Goal: Task Accomplishment & Management: Use online tool/utility

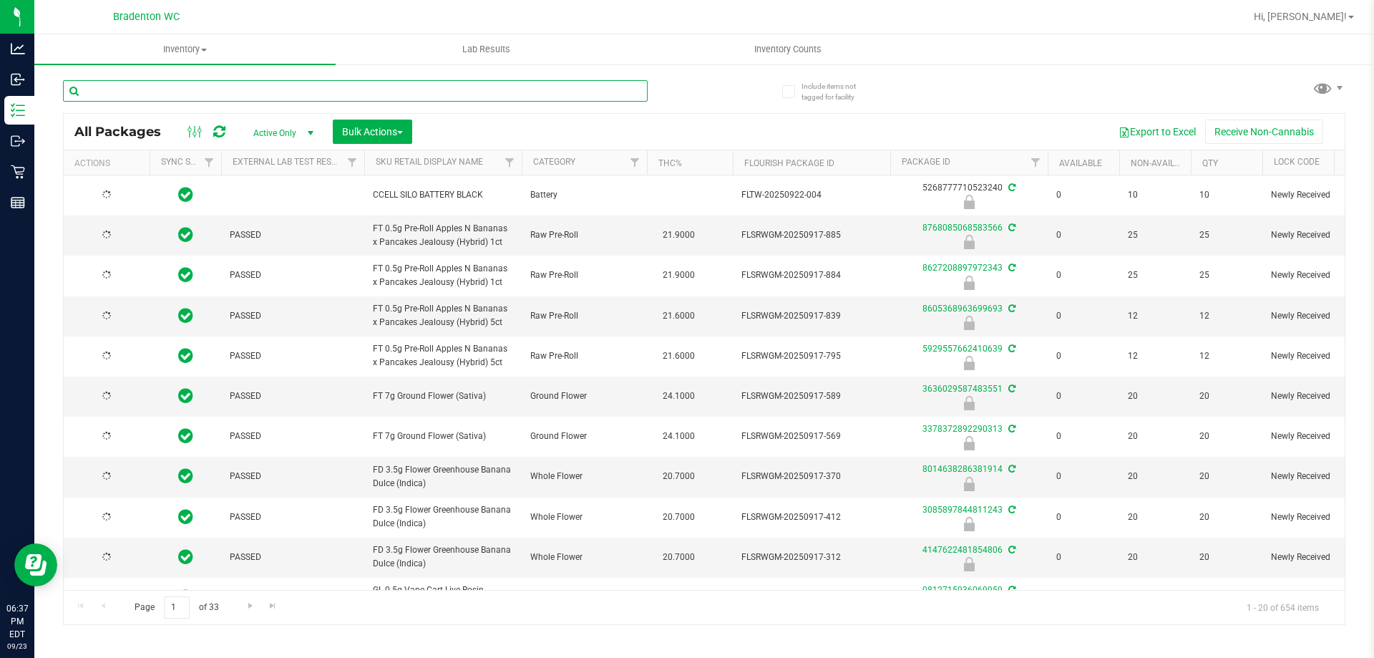
click at [208, 92] on input "text" at bounding box center [355, 90] width 585 height 21
type input "[DATE]"
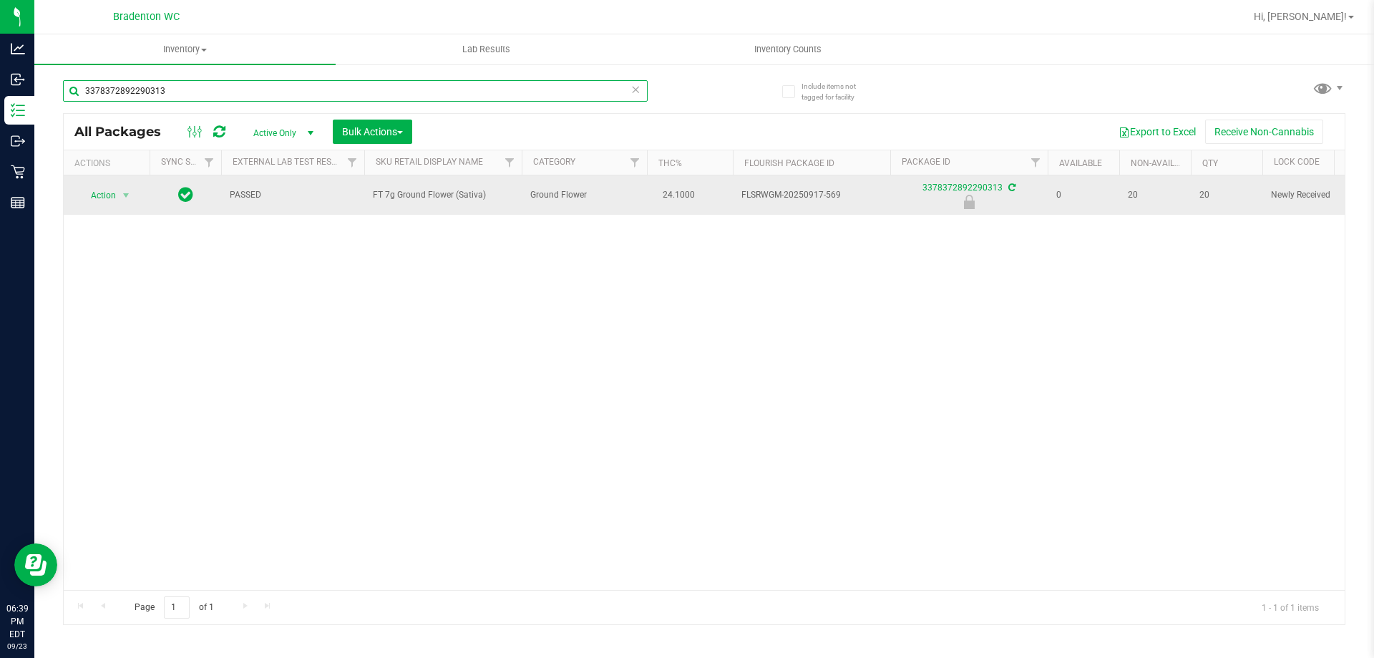
type input "3378372892290313"
click at [110, 210] on td "Action Action Edit attributes Global inventory Locate package Package audit log…" at bounding box center [107, 194] width 86 height 39
click at [126, 194] on span "select" at bounding box center [125, 195] width 11 height 11
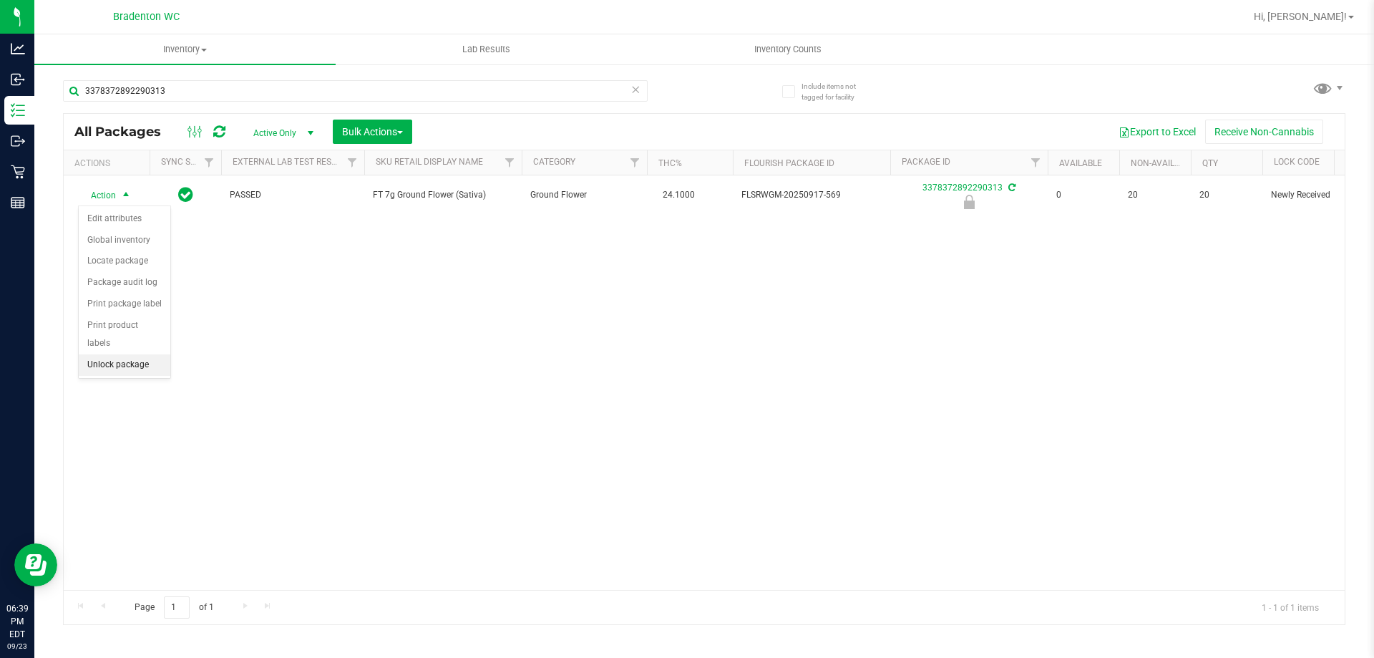
click at [135, 354] on li "Unlock package" at bounding box center [125, 364] width 92 height 21
click at [637, 97] on span at bounding box center [636, 89] width 10 height 19
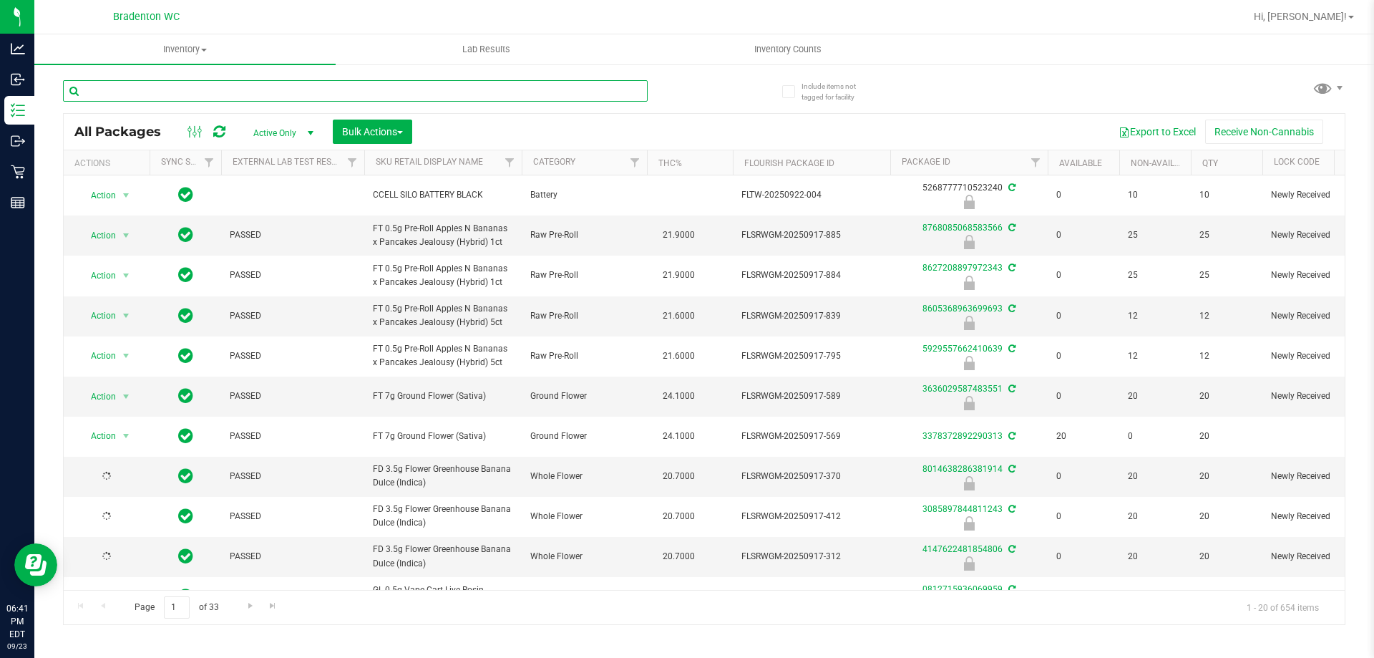
click at [221, 90] on input "text" at bounding box center [355, 90] width 585 height 21
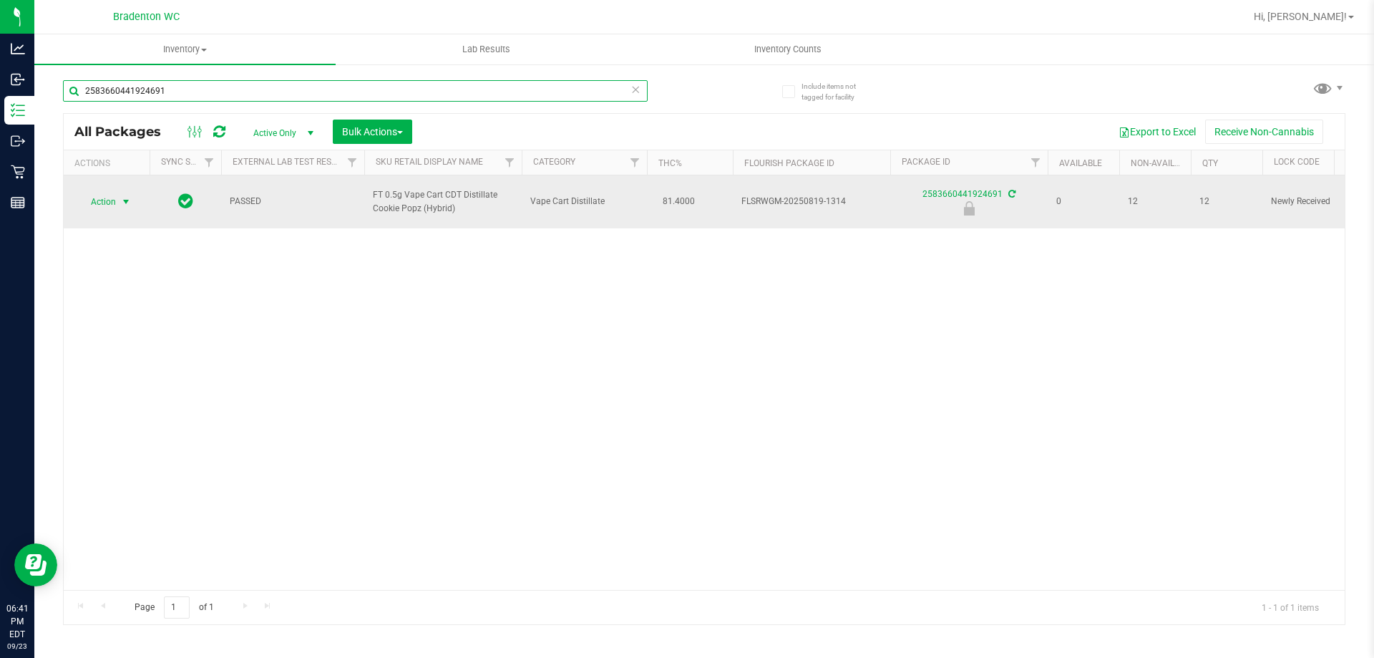
type input "2583660441924691"
click at [122, 205] on span "select" at bounding box center [125, 201] width 11 height 11
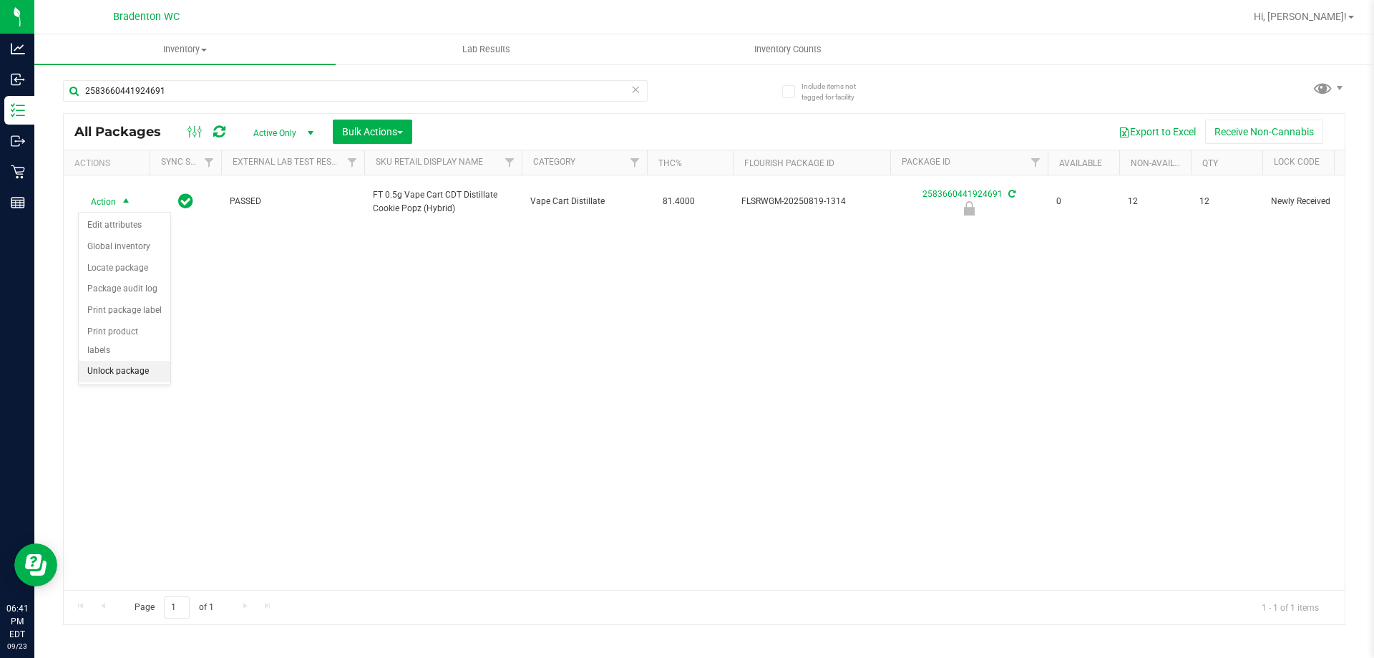
click at [118, 361] on li "Unlock package" at bounding box center [125, 371] width 92 height 21
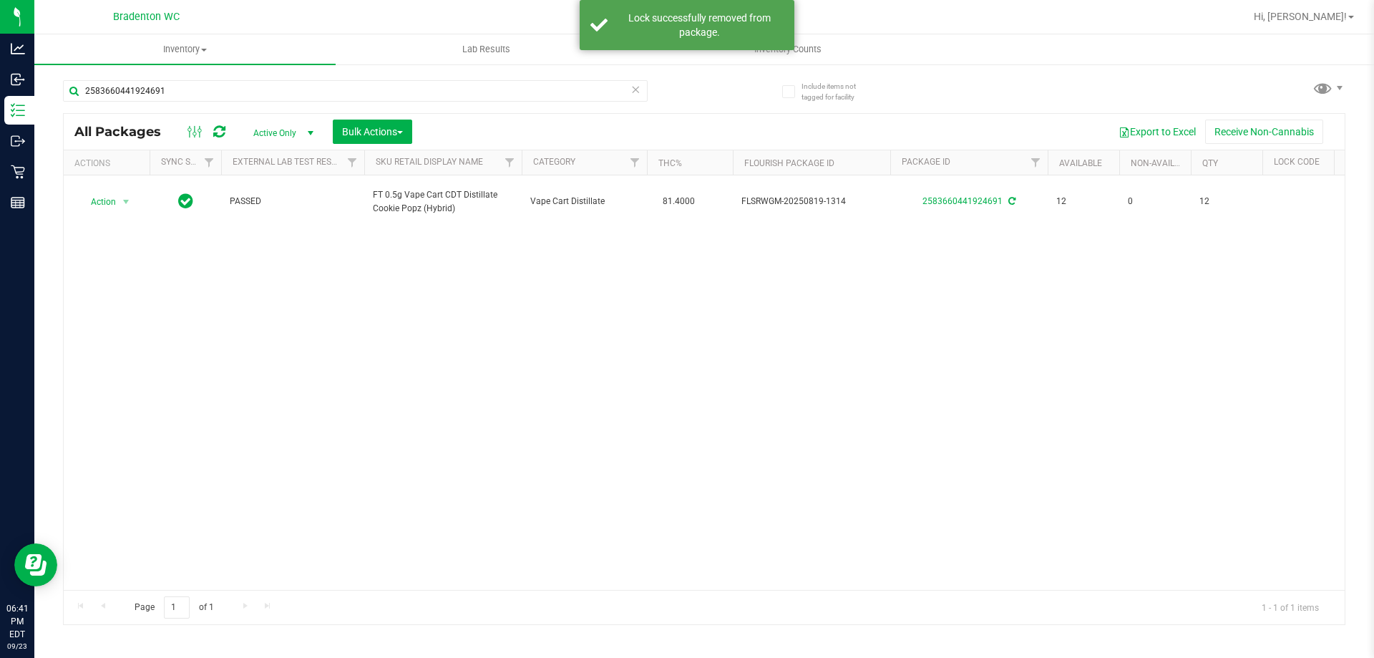
click at [636, 96] on icon at bounding box center [636, 88] width 10 height 17
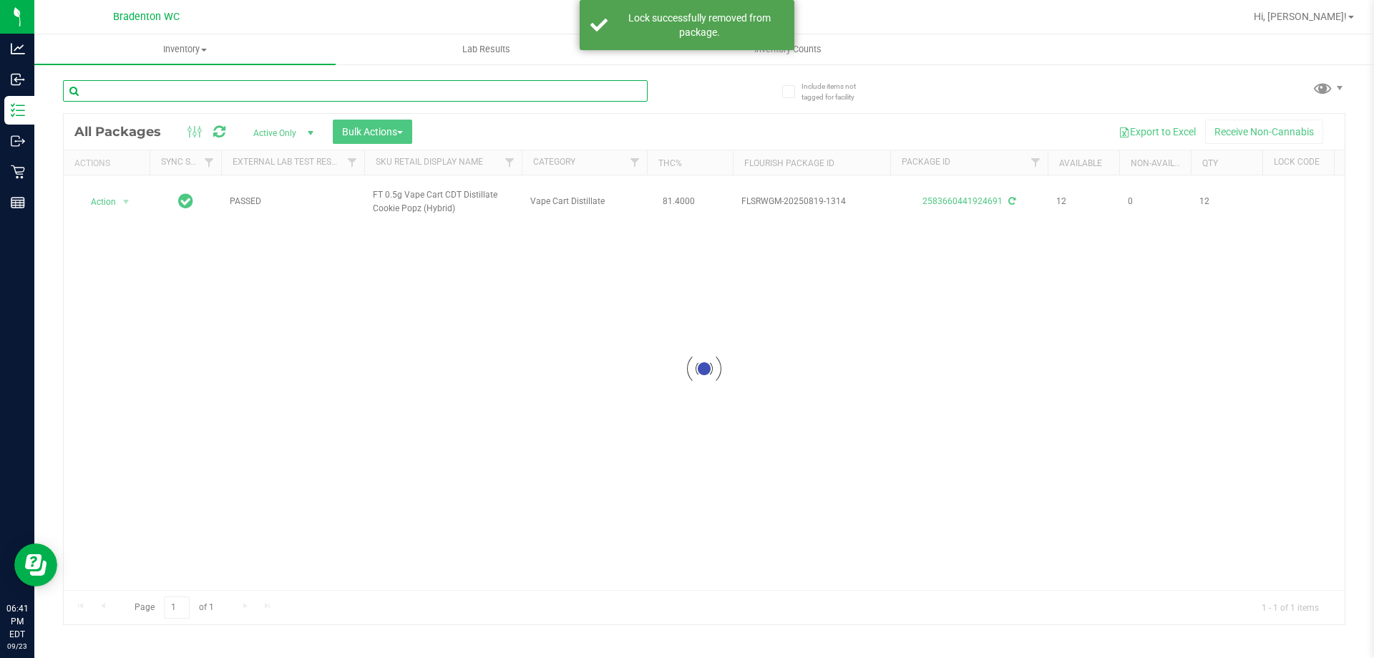
click at [499, 90] on input "text" at bounding box center [355, 90] width 585 height 21
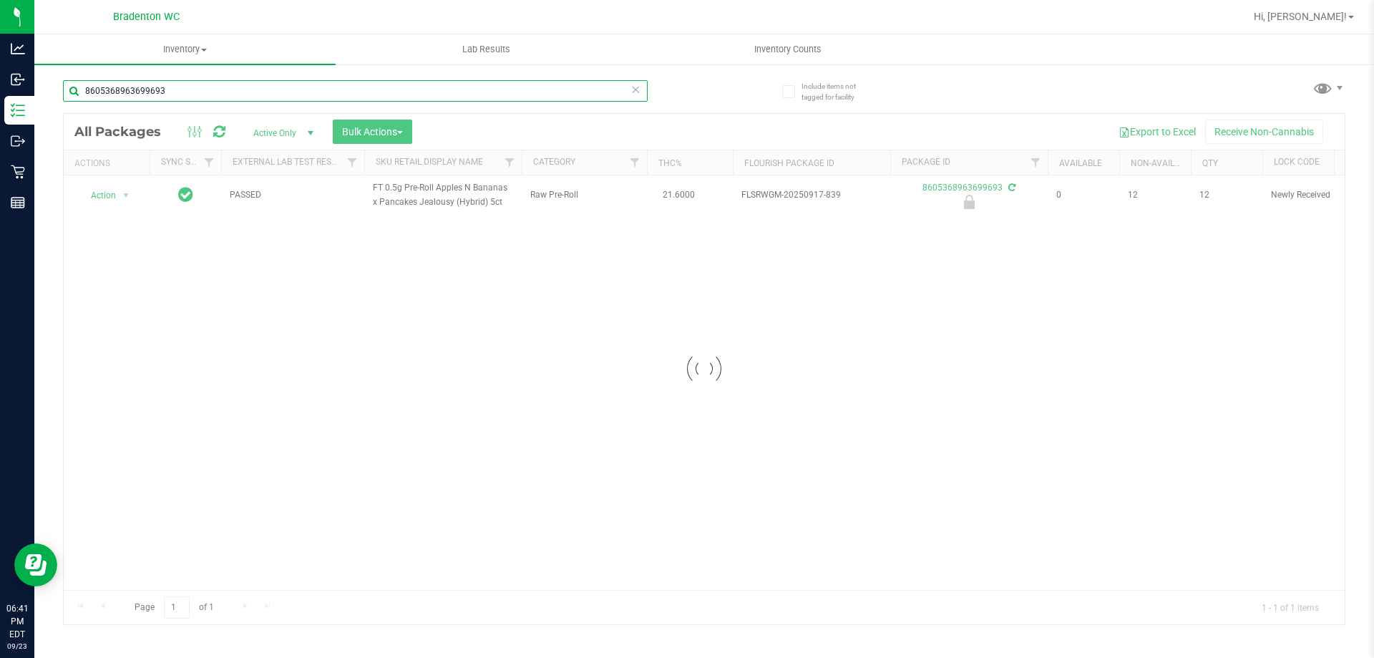
type input "8605368963699693"
click at [116, 198] on div at bounding box center [704, 369] width 1281 height 510
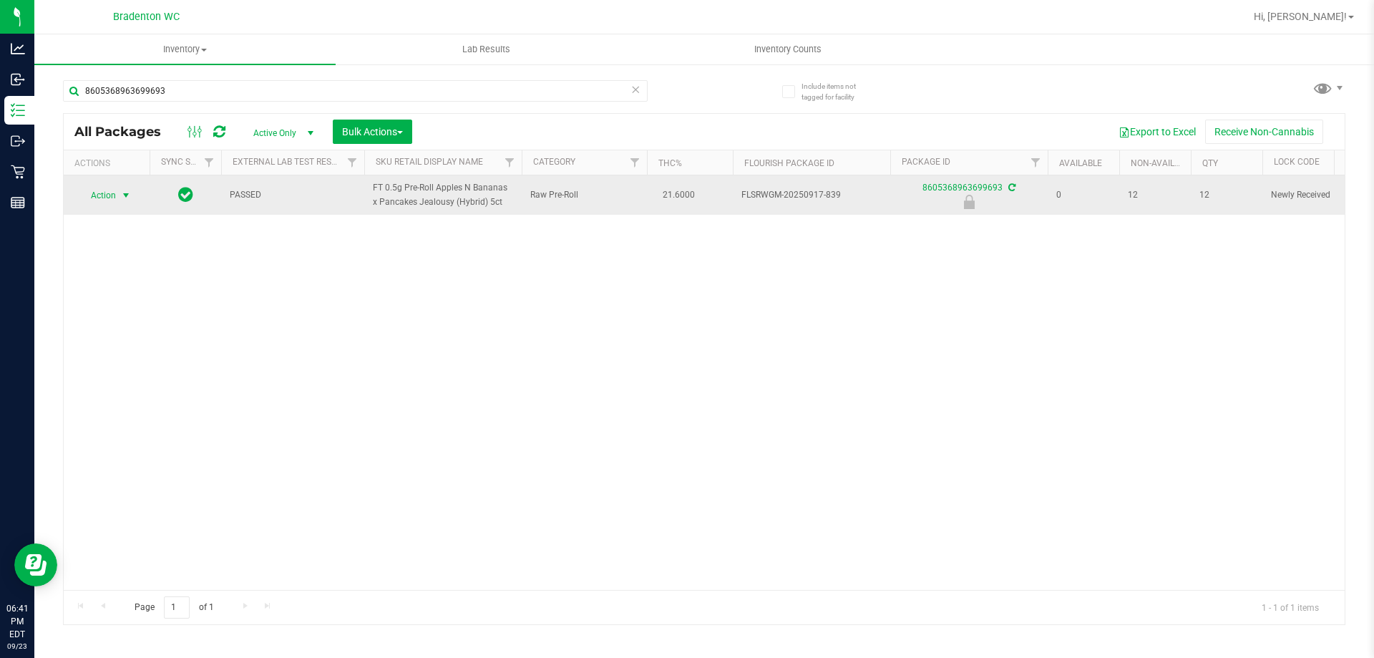
click at [125, 195] on span "select" at bounding box center [125, 195] width 11 height 11
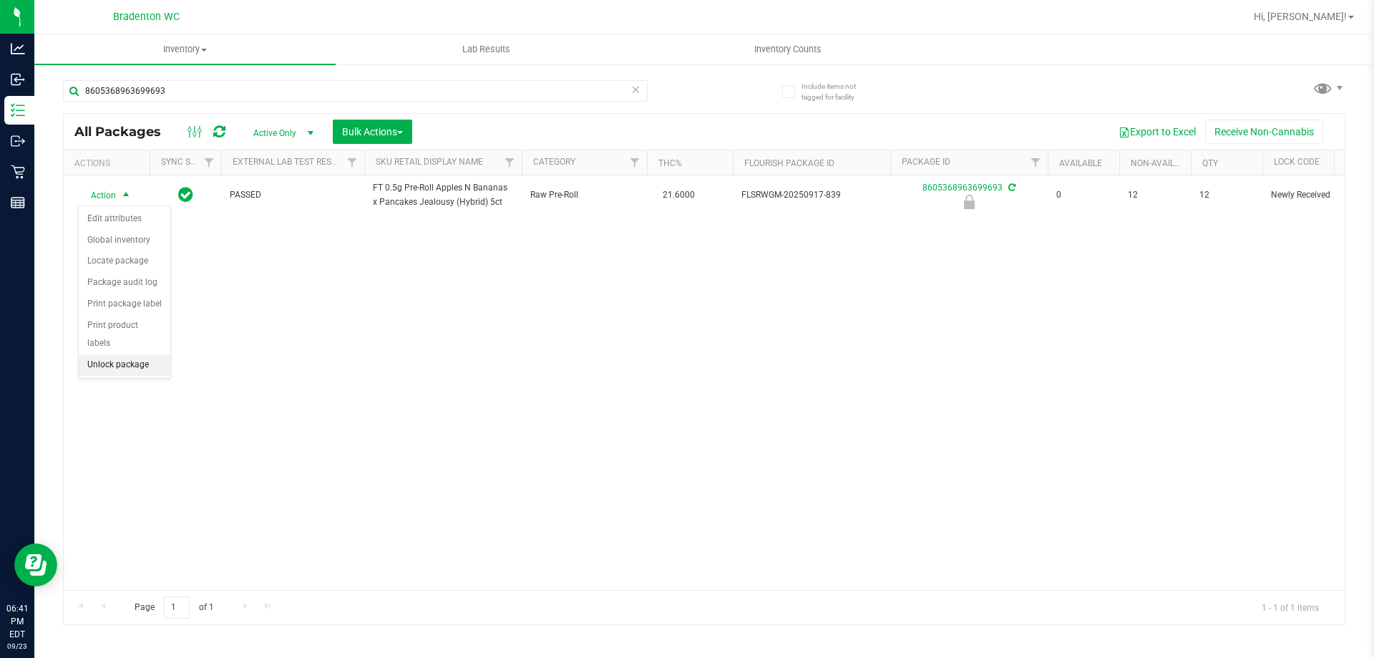
click at [108, 354] on li "Unlock package" at bounding box center [125, 364] width 92 height 21
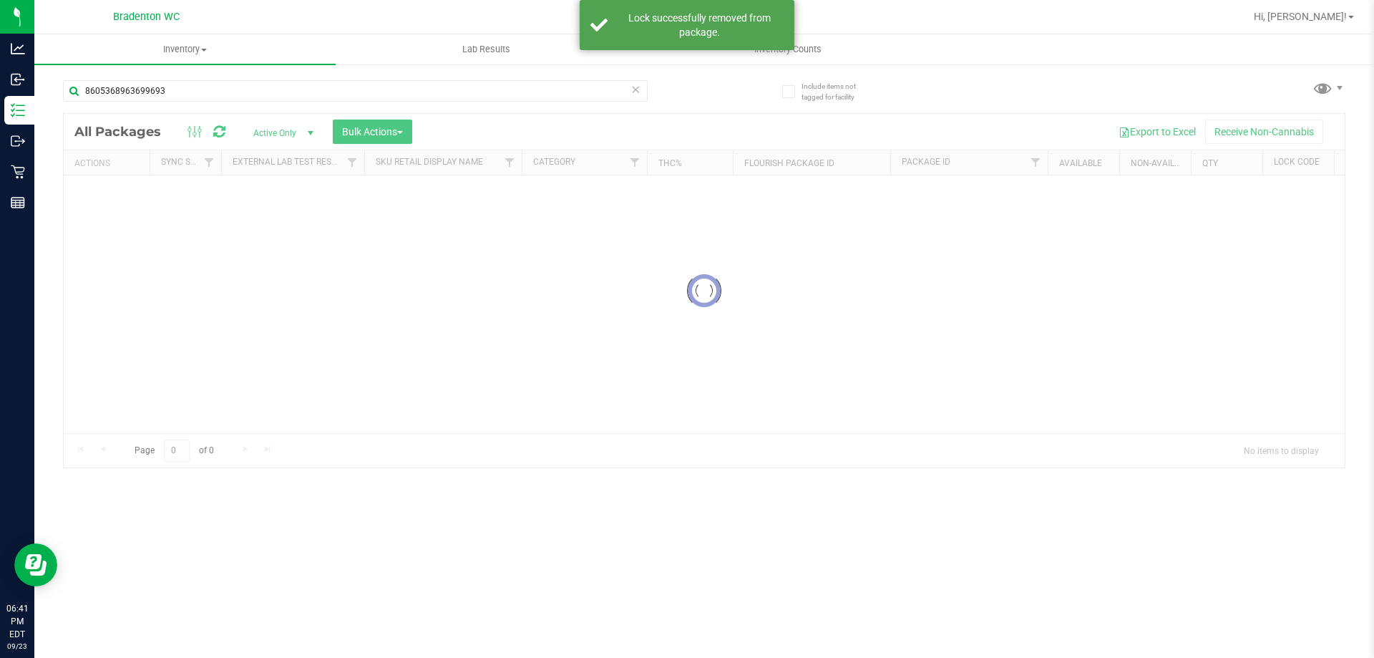
click at [692, 93] on div "8605368963699693" at bounding box center [383, 90] width 641 height 46
click at [636, 92] on icon at bounding box center [636, 88] width 10 height 17
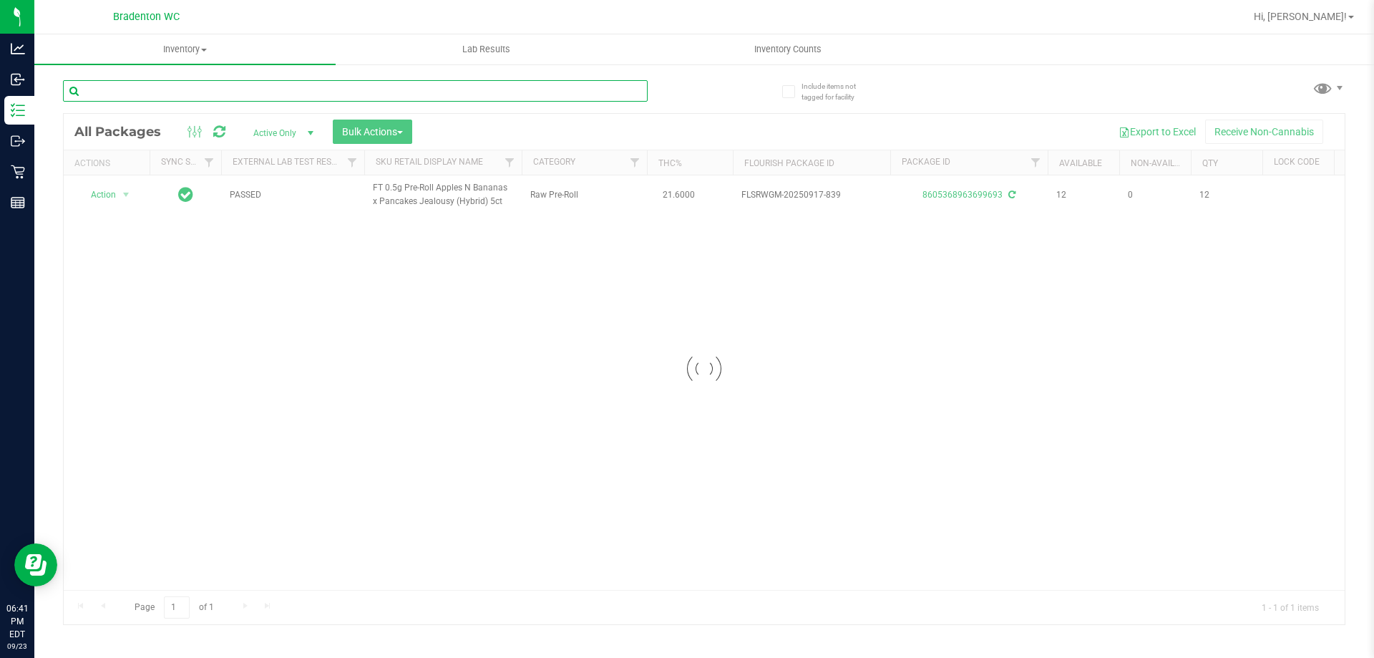
click at [296, 93] on input "text" at bounding box center [355, 90] width 585 height 21
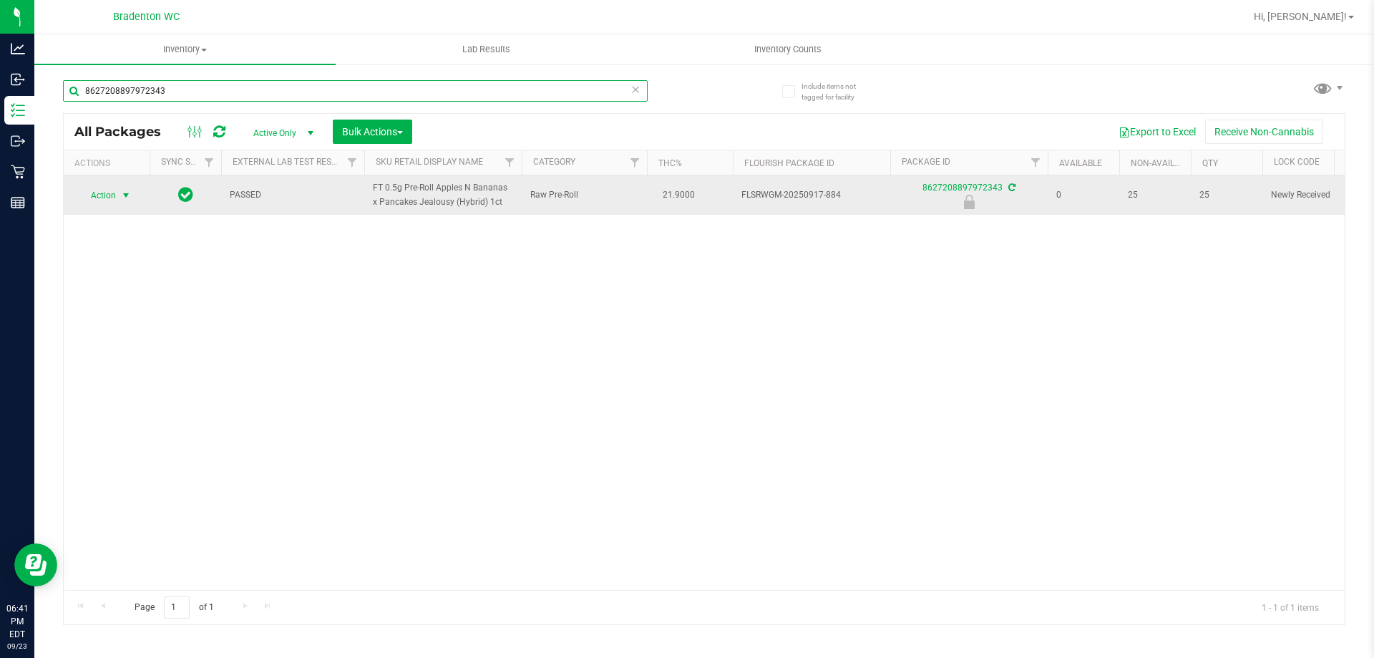
type input "8627208897972343"
click at [101, 193] on span "Action" at bounding box center [97, 195] width 39 height 20
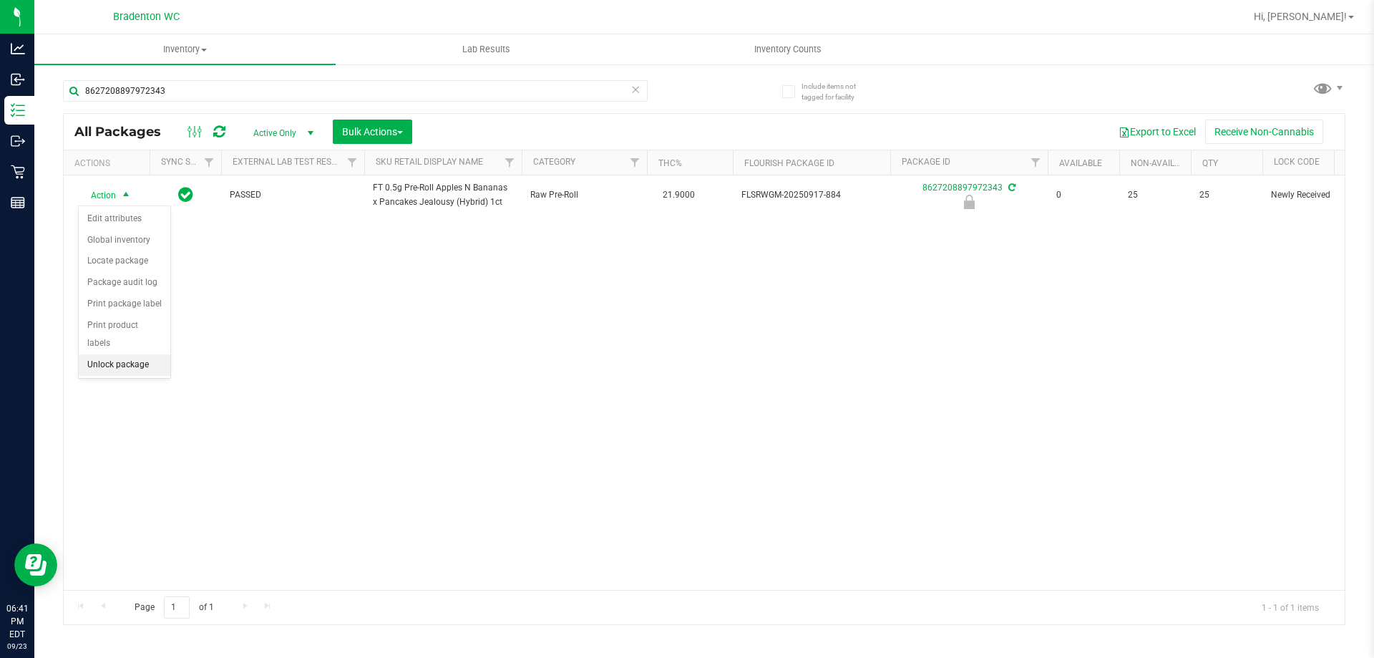
click at [119, 354] on li "Unlock package" at bounding box center [125, 364] width 92 height 21
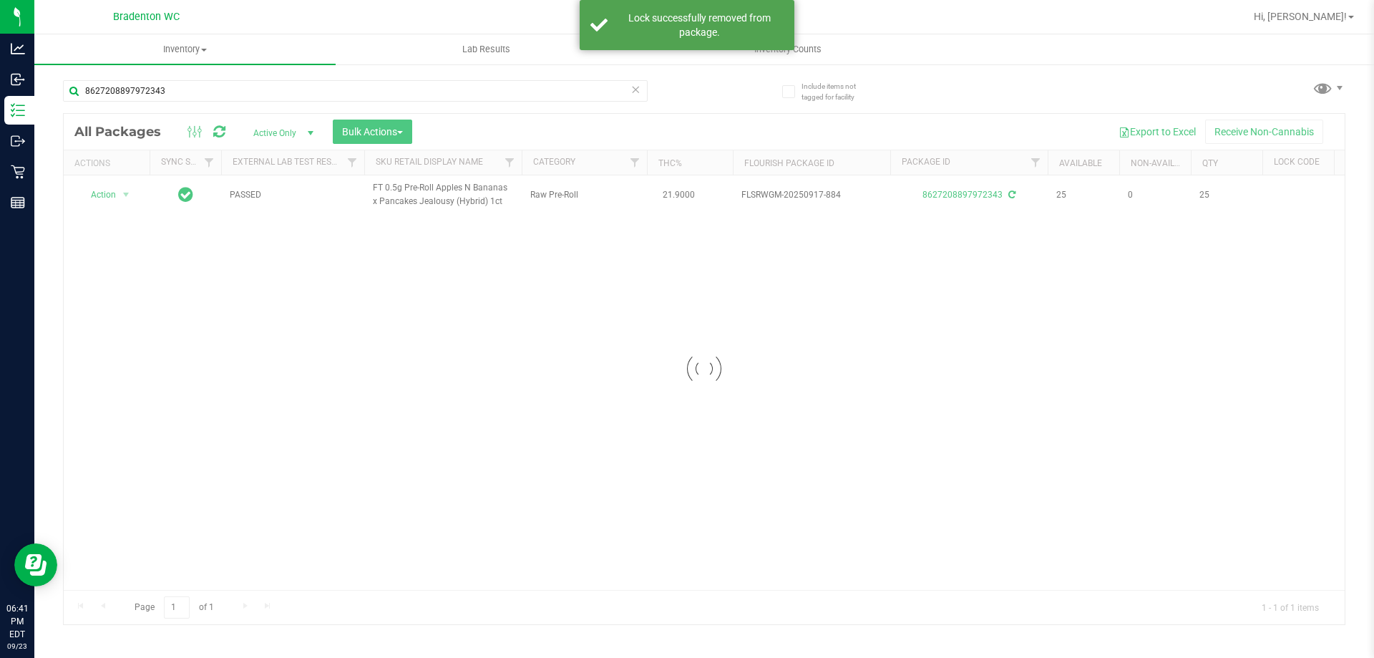
click at [634, 85] on icon at bounding box center [636, 88] width 10 height 17
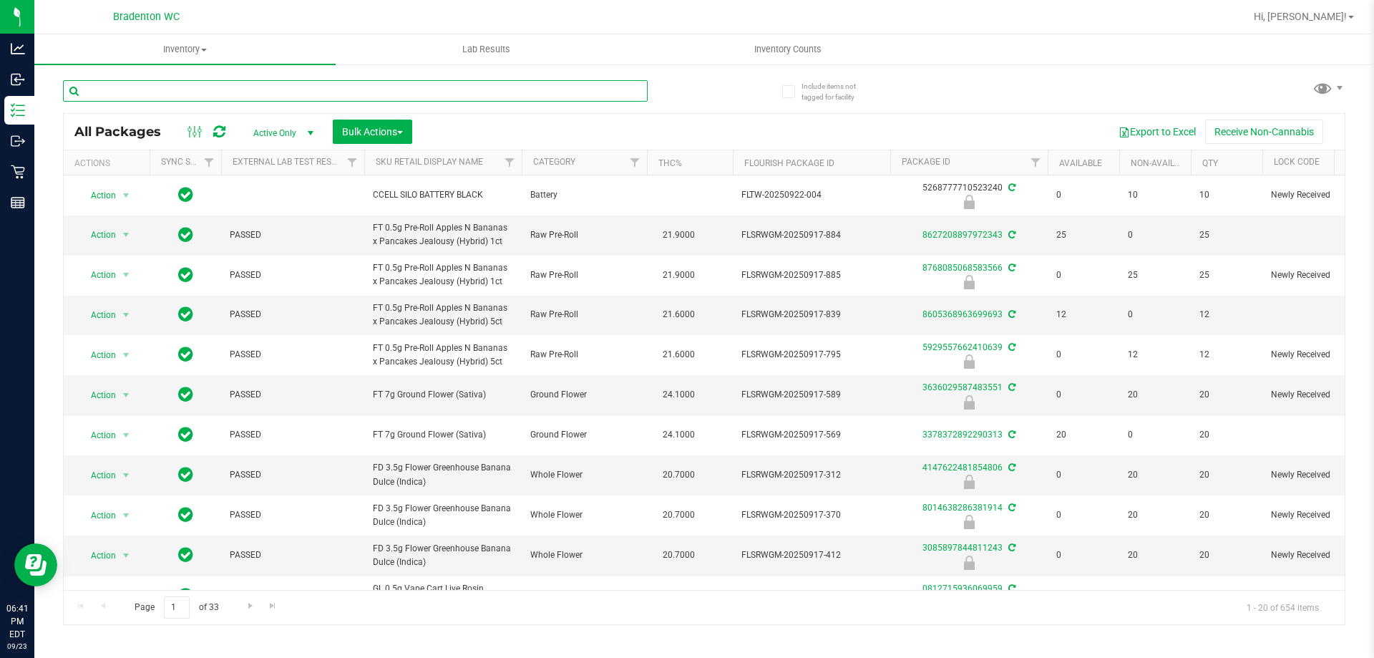
click at [522, 93] on input "text" at bounding box center [355, 90] width 585 height 21
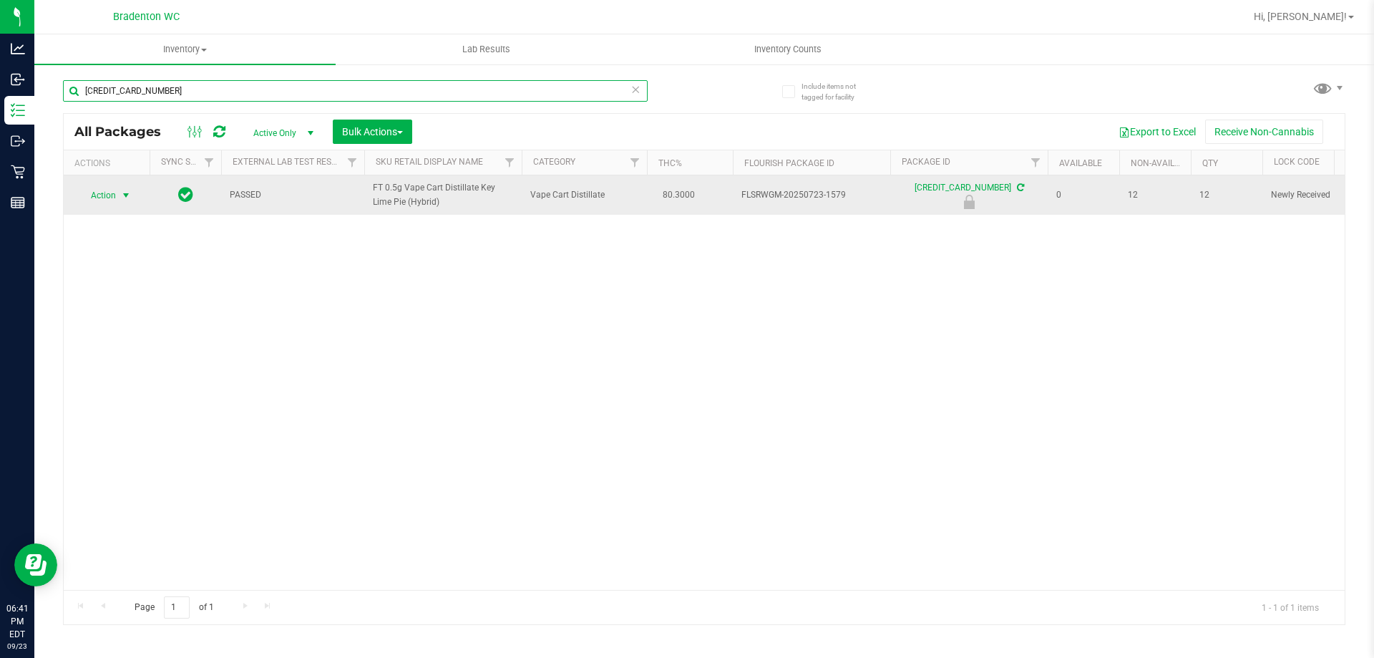
type input "[CREDIT_CARD_NUMBER]"
click at [116, 193] on span "Action" at bounding box center [97, 195] width 39 height 20
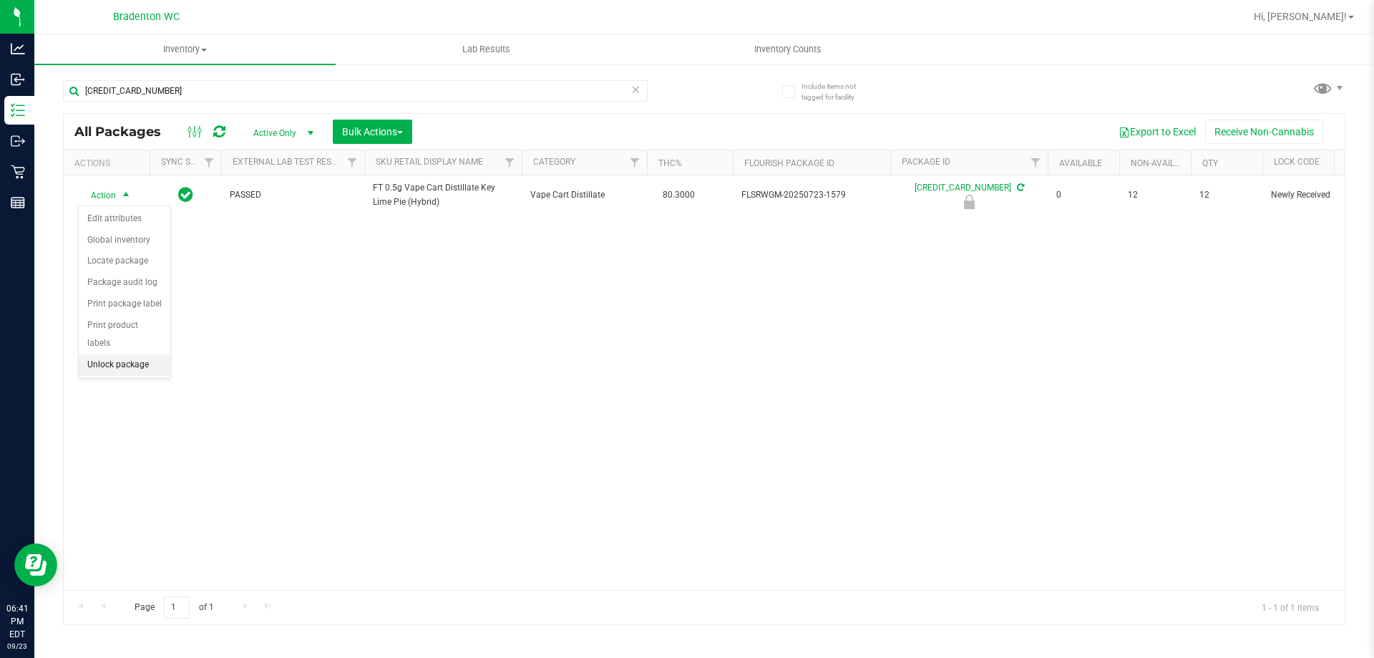
click at [137, 354] on li "Unlock package" at bounding box center [125, 364] width 92 height 21
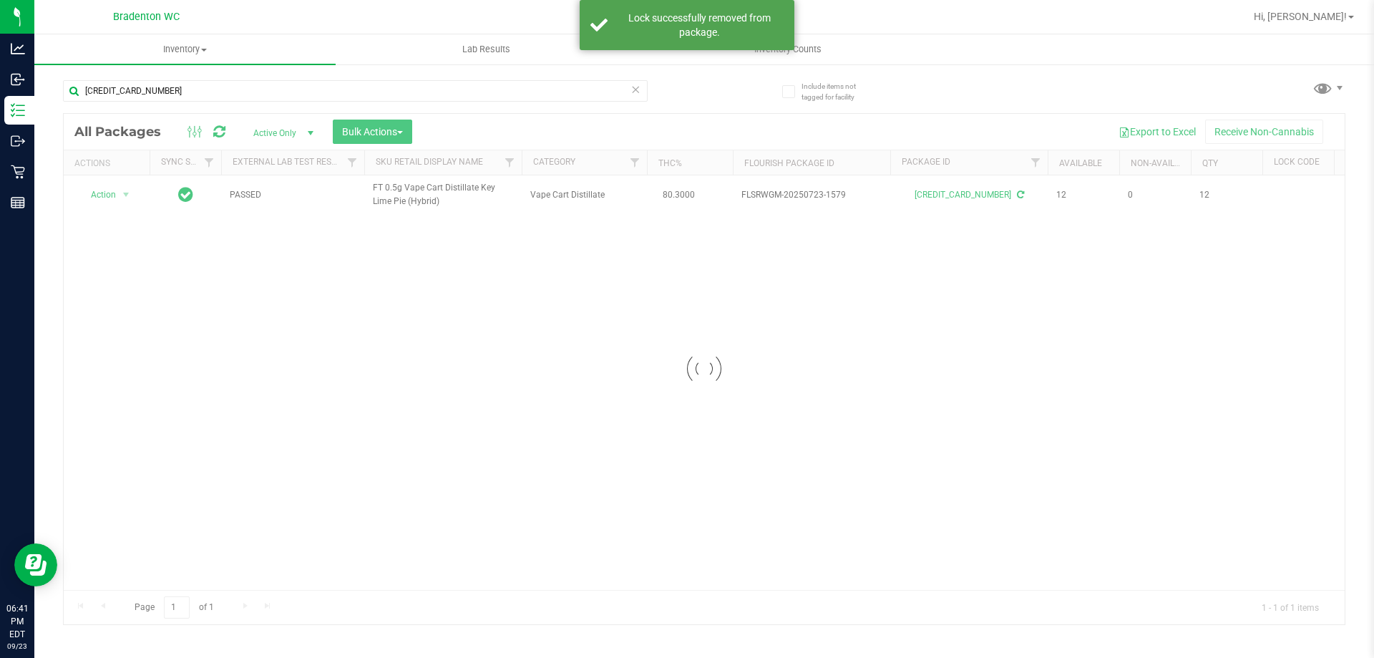
click at [639, 89] on icon at bounding box center [636, 88] width 10 height 17
click at [572, 93] on input "text" at bounding box center [355, 90] width 585 height 21
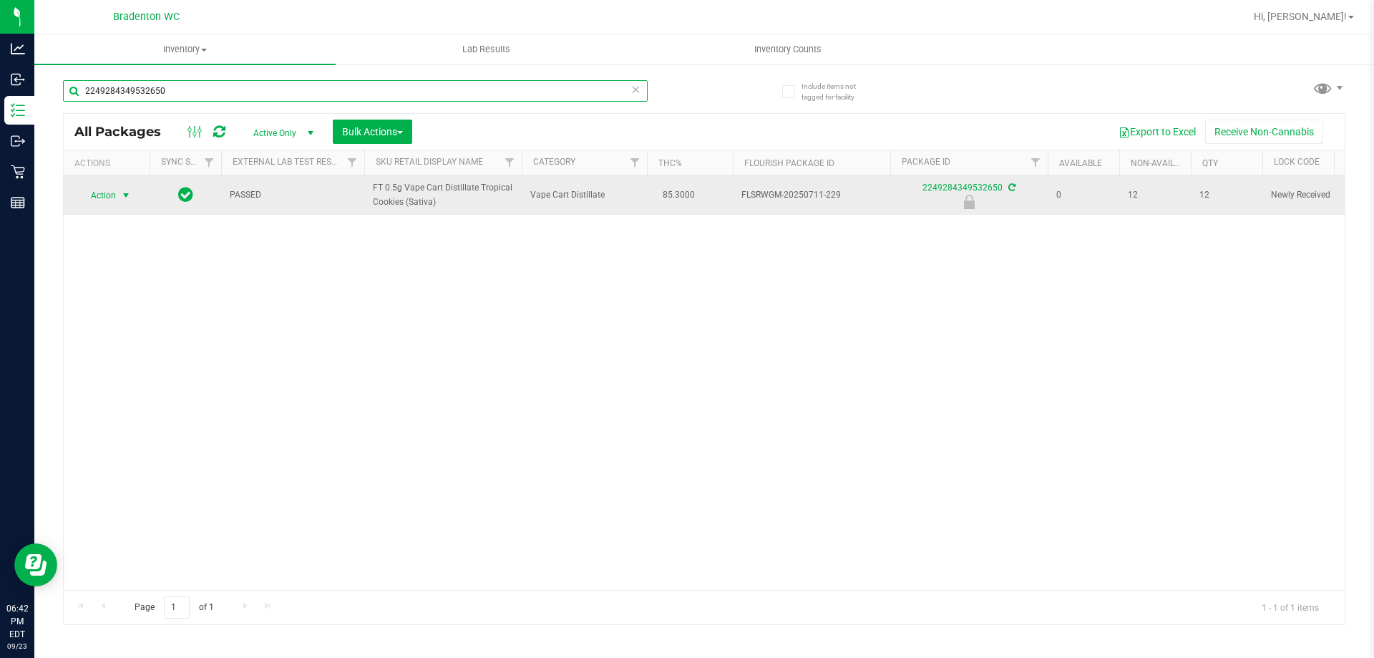
type input "2249284349532650"
click at [125, 192] on span "select" at bounding box center [125, 195] width 11 height 11
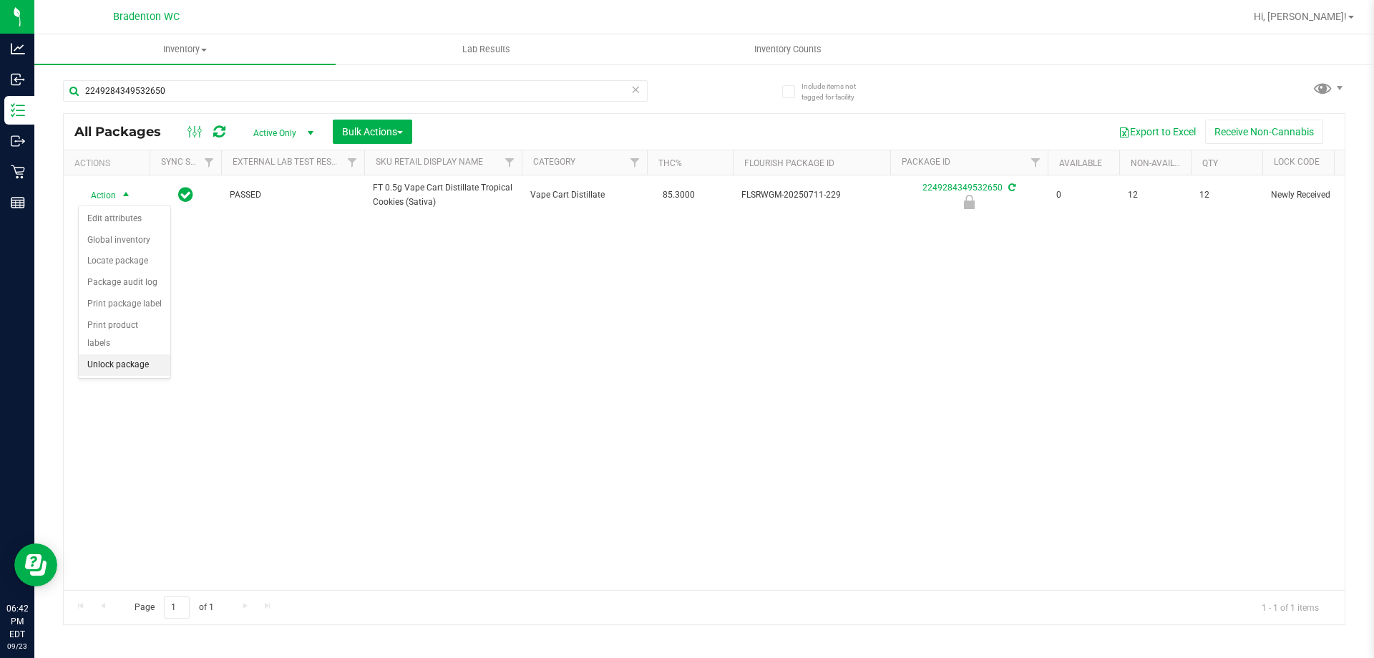
click at [125, 354] on li "Unlock package" at bounding box center [125, 364] width 92 height 21
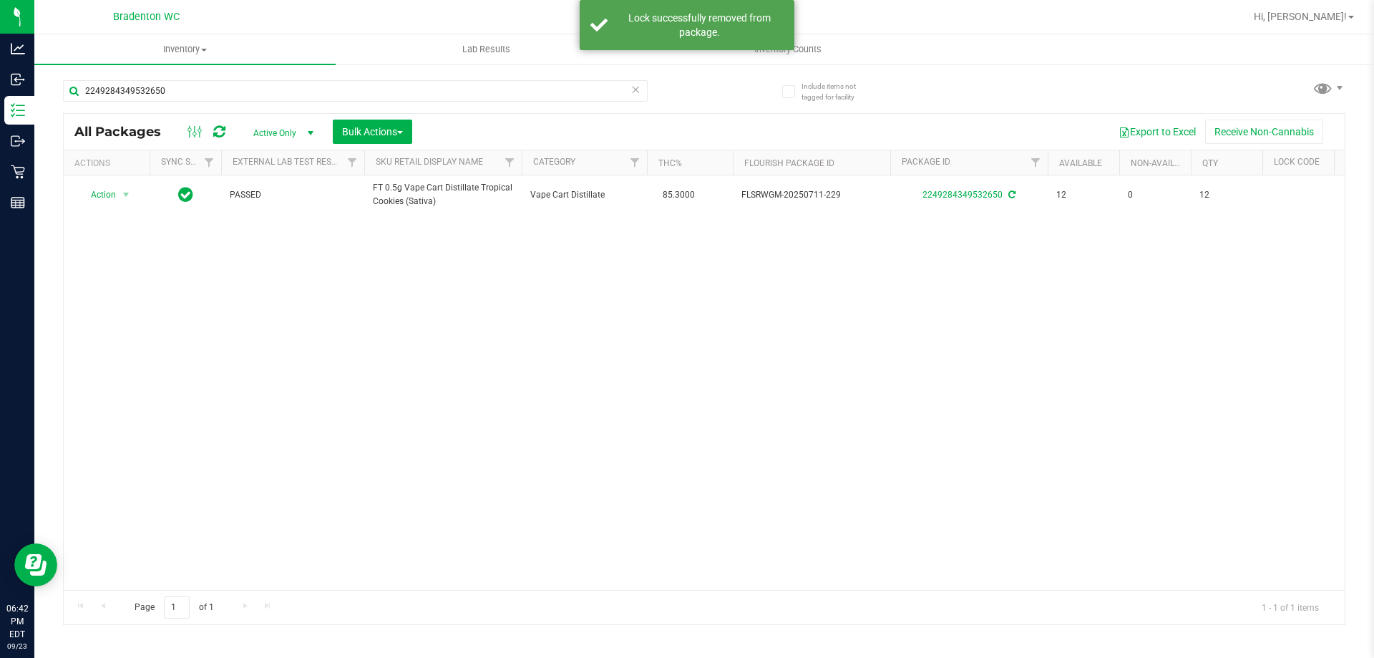
click at [640, 89] on icon at bounding box center [636, 88] width 10 height 17
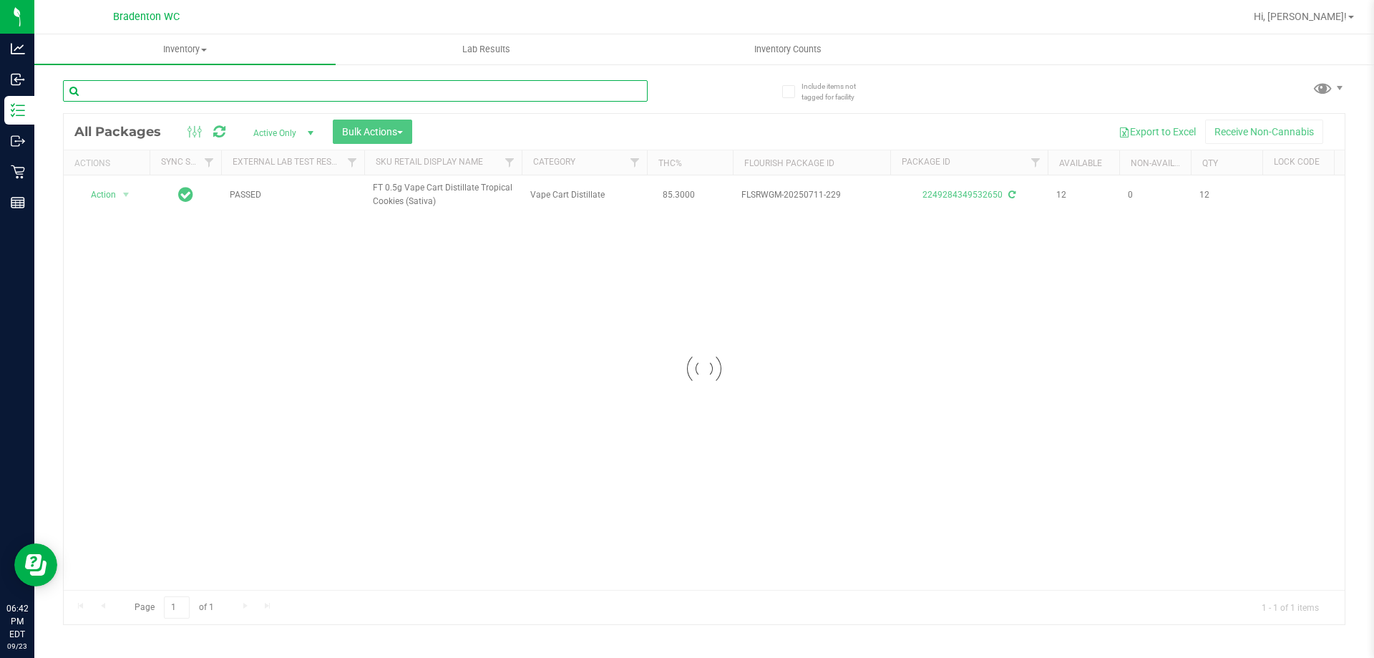
click at [578, 87] on input "text" at bounding box center [355, 90] width 585 height 21
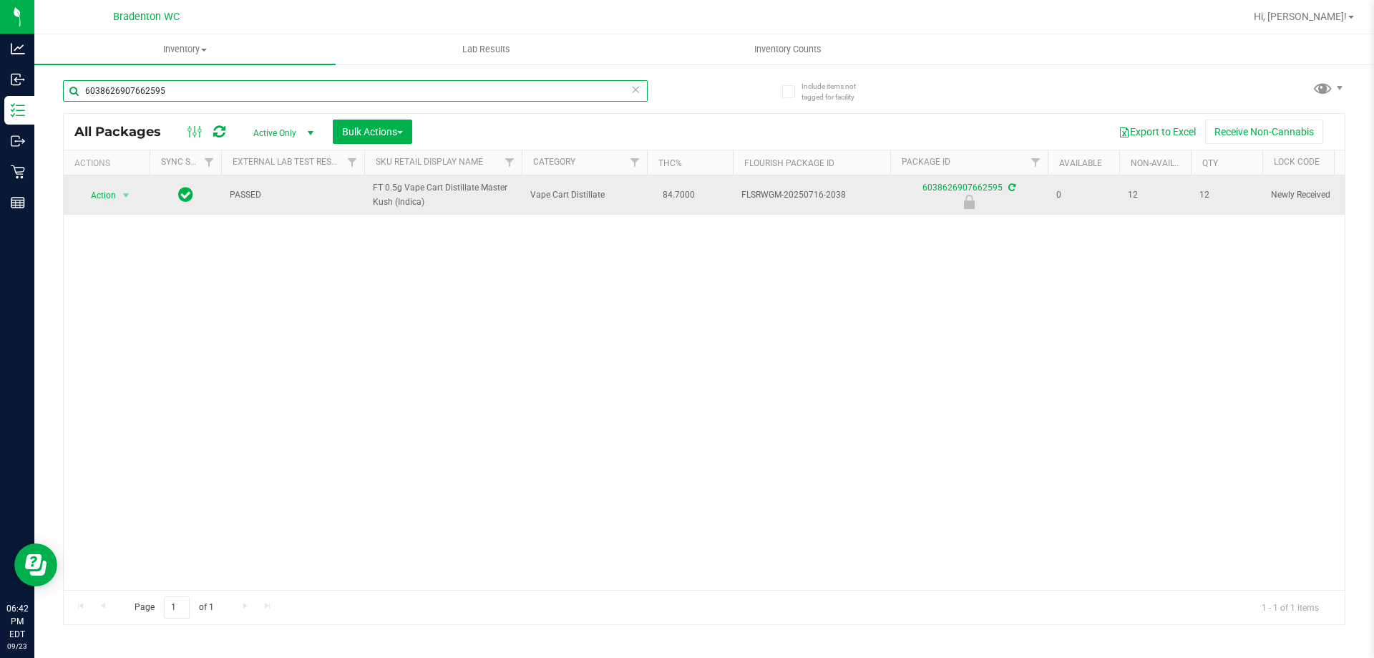
type input "6038626907662595"
click at [117, 194] on span "select" at bounding box center [126, 195] width 18 height 20
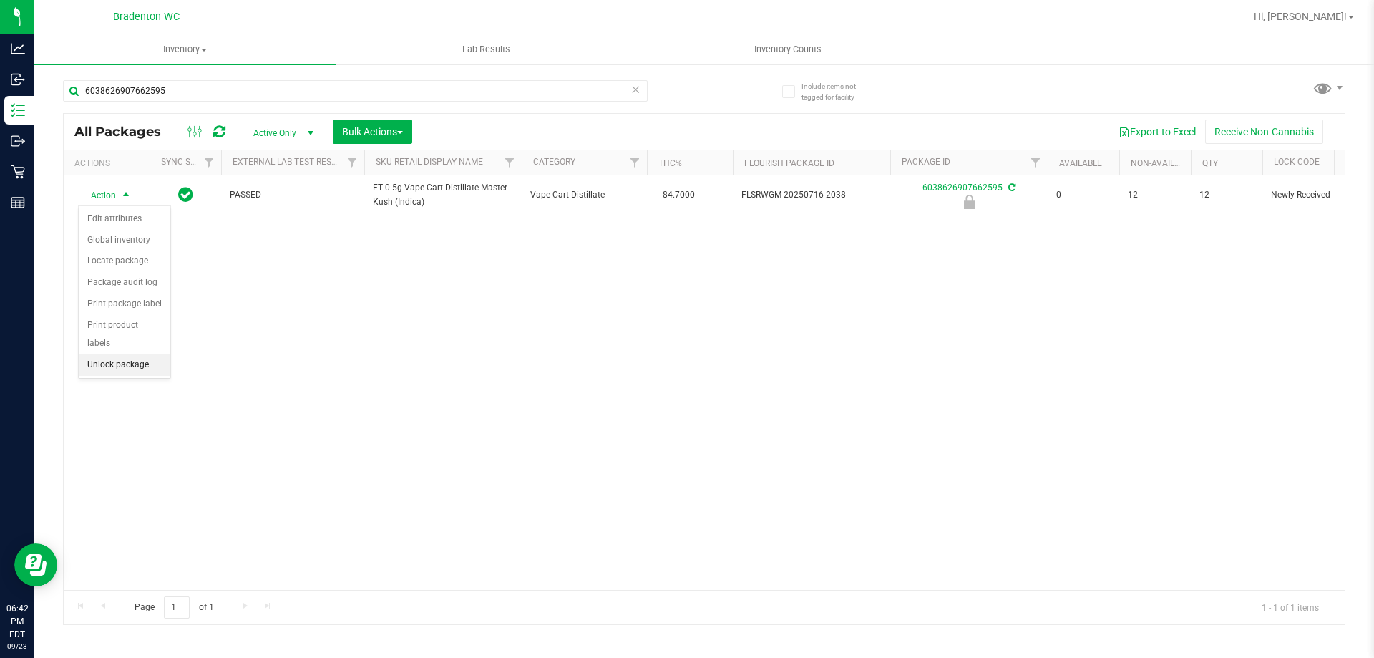
click at [141, 354] on li "Unlock package" at bounding box center [125, 364] width 92 height 21
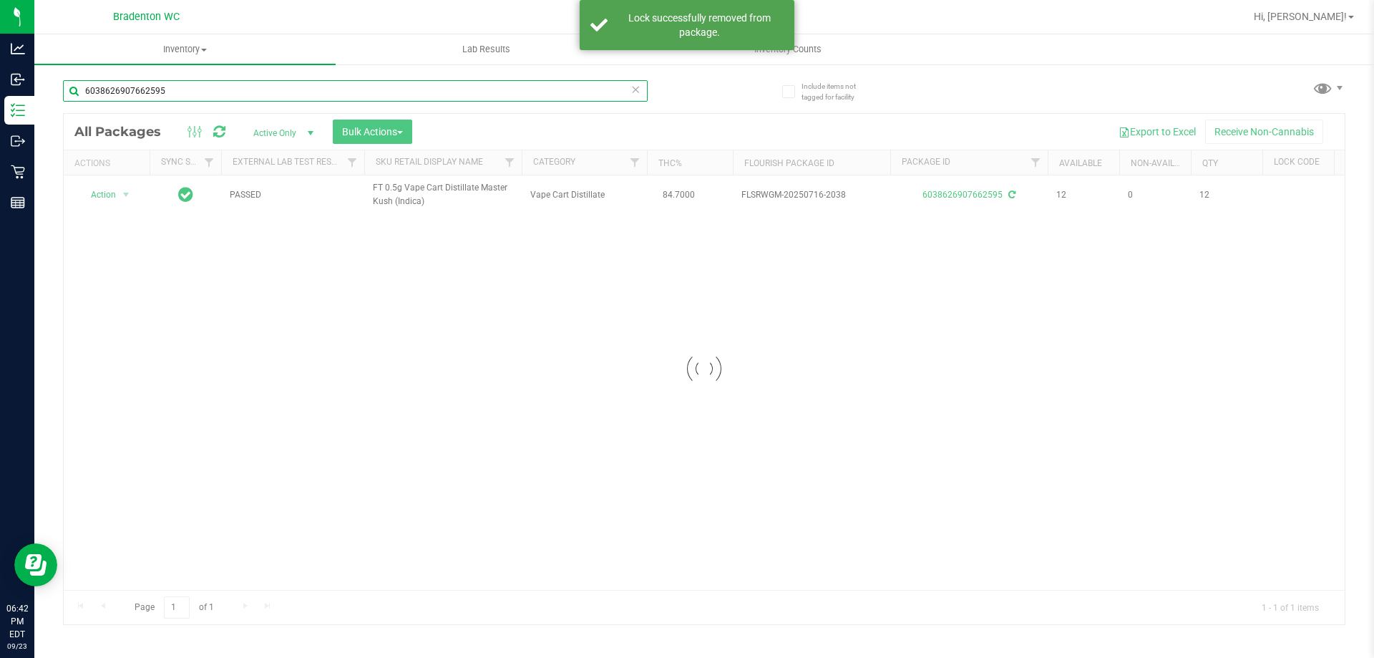
click at [645, 97] on input "6038626907662595" at bounding box center [355, 90] width 585 height 21
click at [629, 93] on input "6038626907662595" at bounding box center [355, 90] width 585 height 21
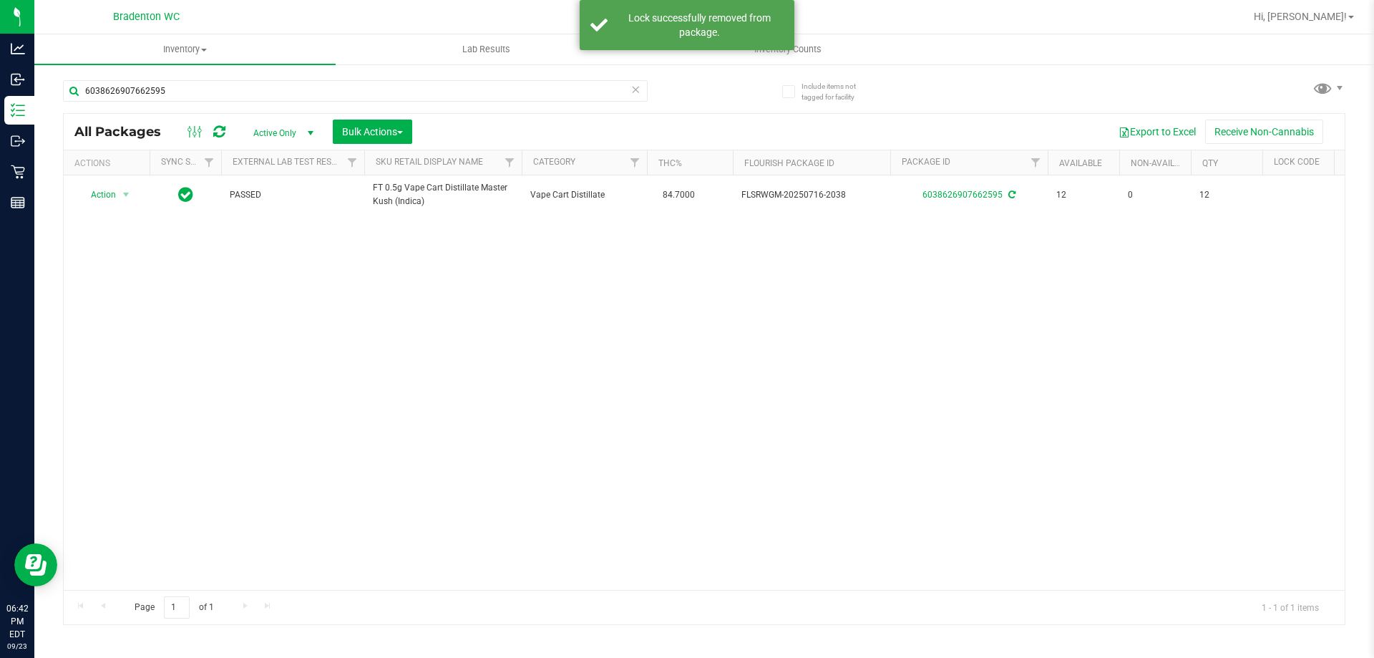
click at [471, 115] on div "All Packages Active Only Active Only Lab Samples Locked All External Internal B…" at bounding box center [704, 132] width 1281 height 36
click at [637, 91] on icon at bounding box center [636, 88] width 10 height 17
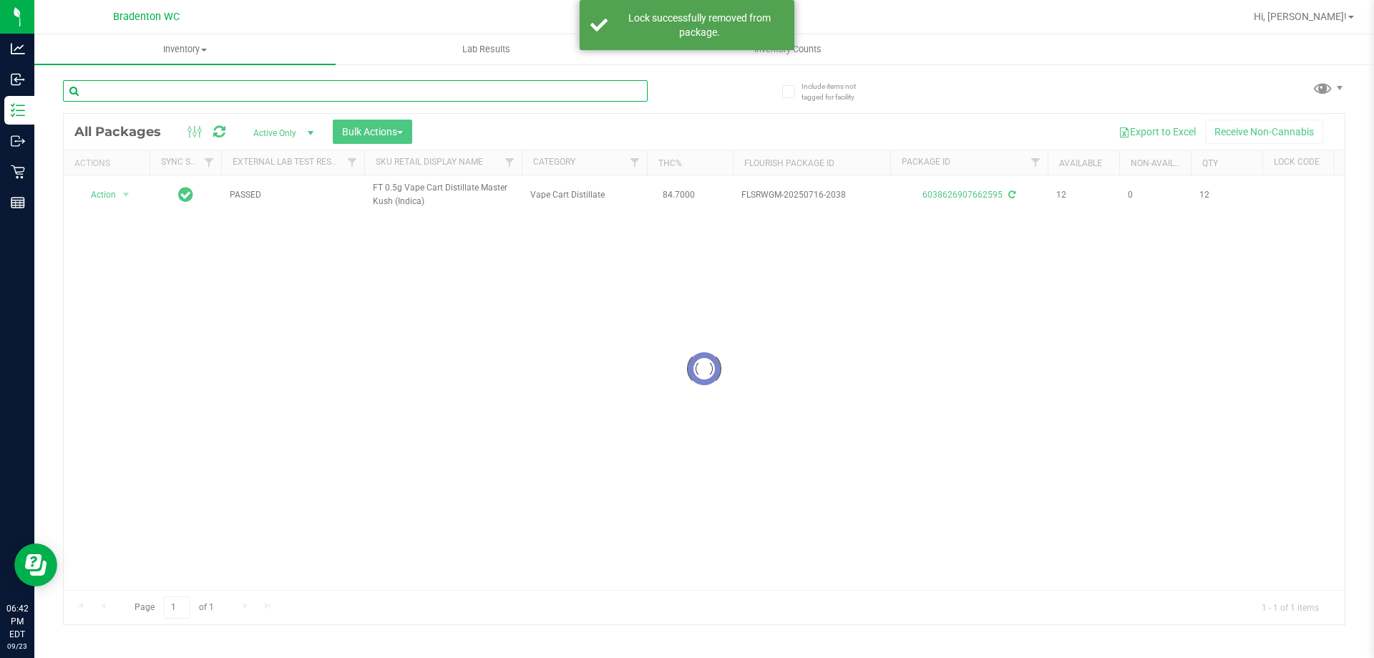
click at [542, 90] on input "text" at bounding box center [355, 90] width 585 height 21
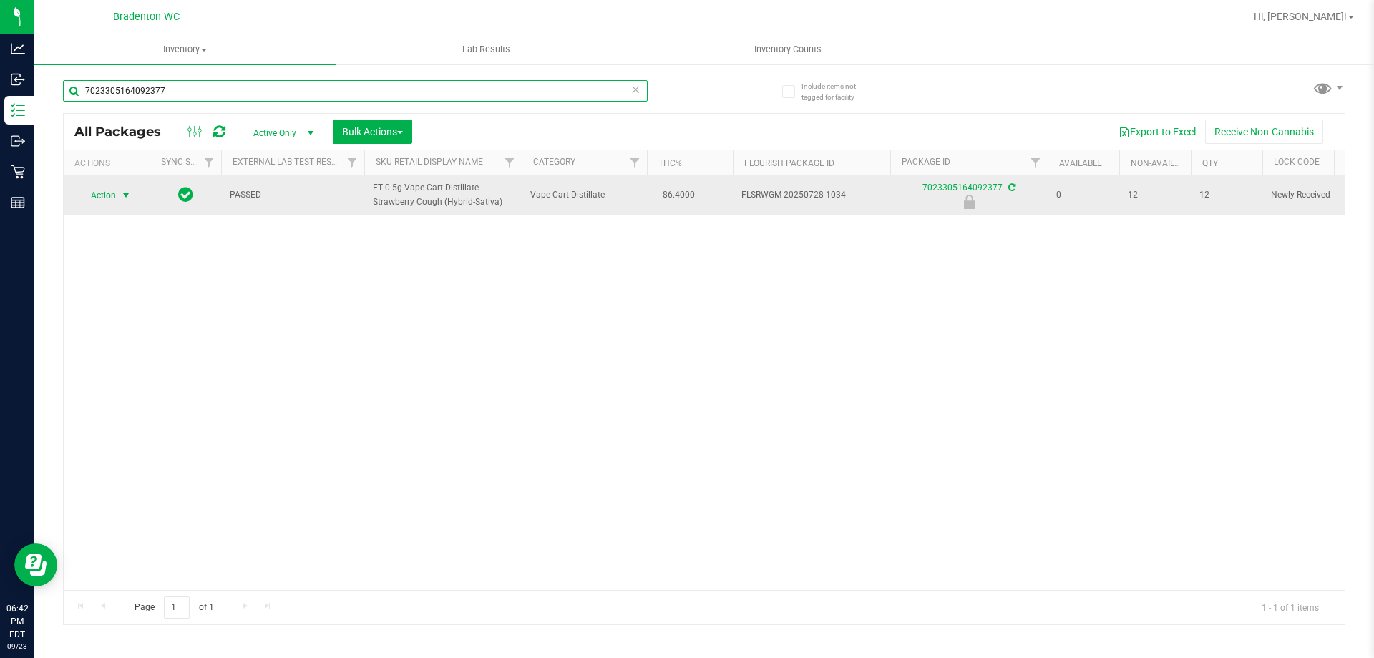
type input "7023305164092377"
click at [125, 197] on span "select" at bounding box center [125, 195] width 11 height 11
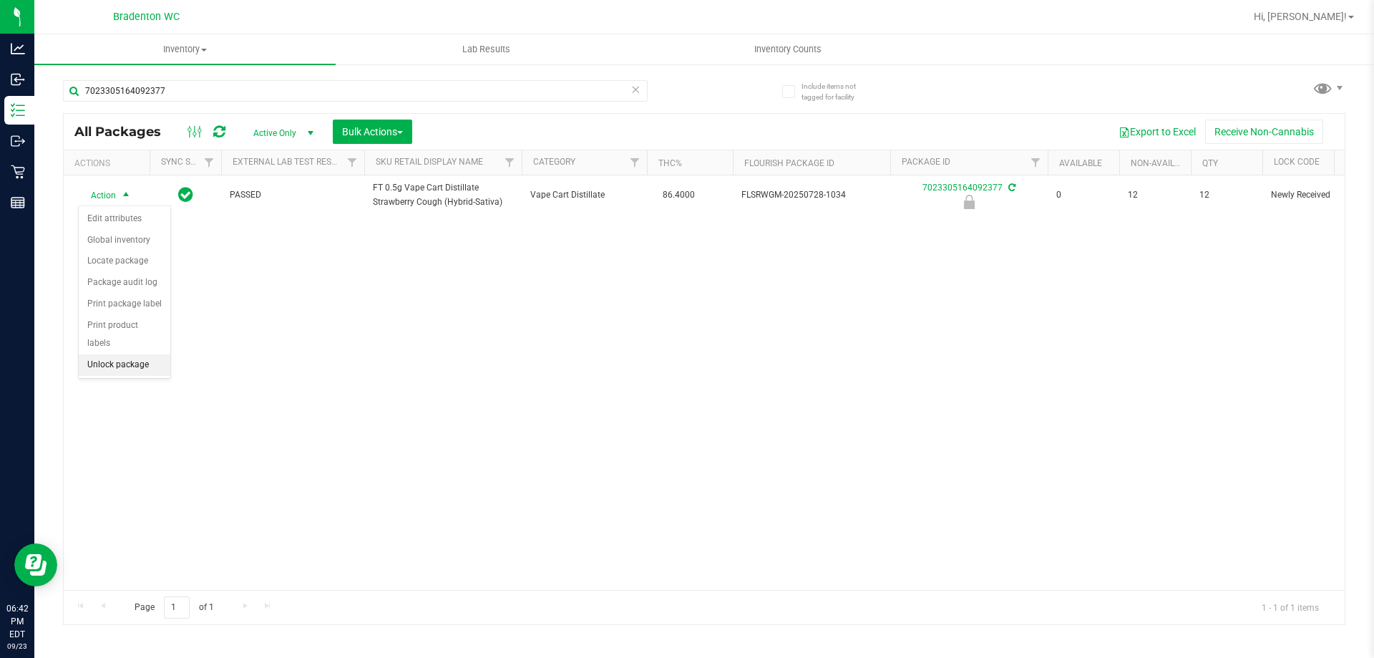
click at [130, 354] on li "Unlock package" at bounding box center [125, 364] width 92 height 21
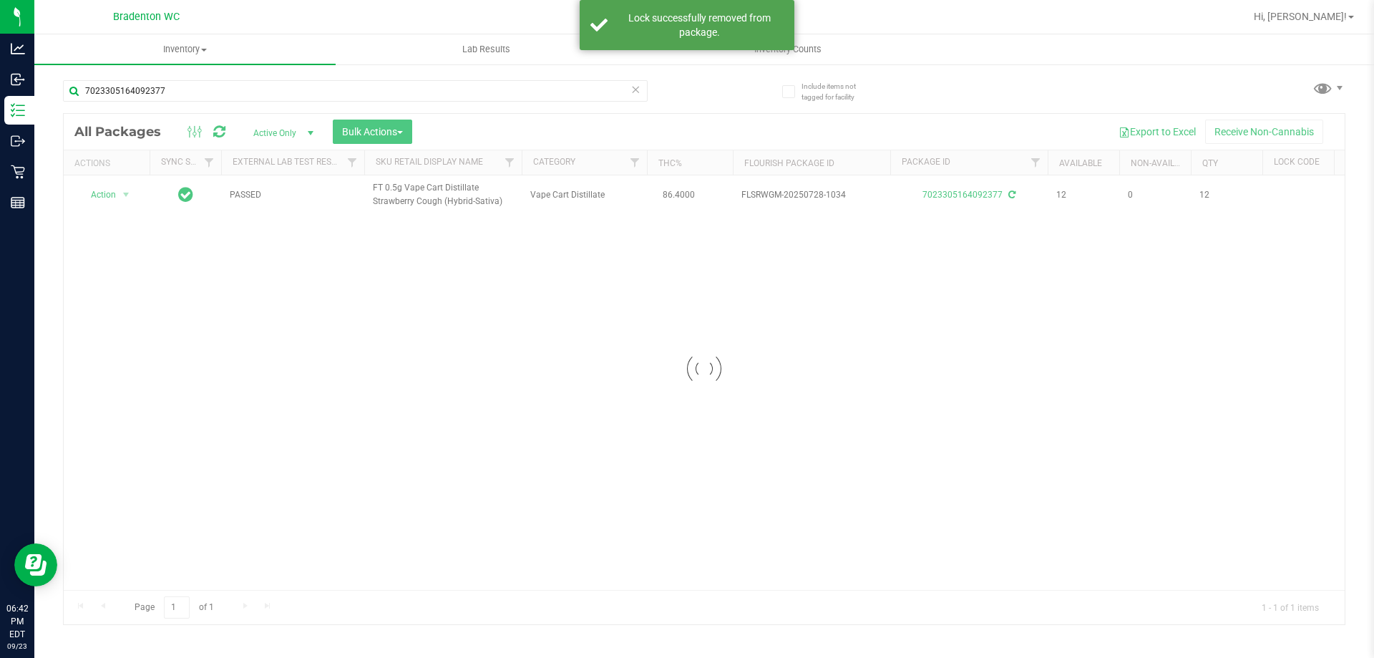
click at [636, 87] on icon at bounding box center [636, 88] width 10 height 17
click at [639, 89] on input "text" at bounding box center [355, 90] width 585 height 21
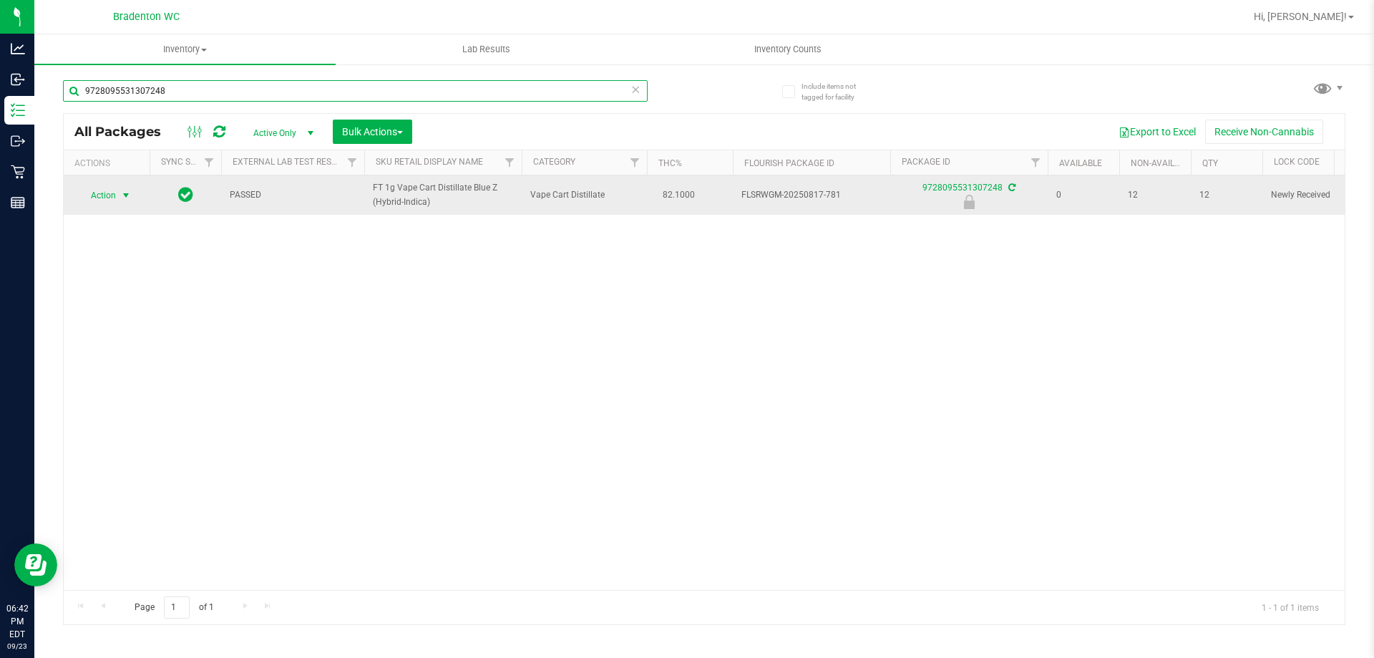
type input "9728095531307248"
click at [125, 188] on span "select" at bounding box center [126, 195] width 18 height 20
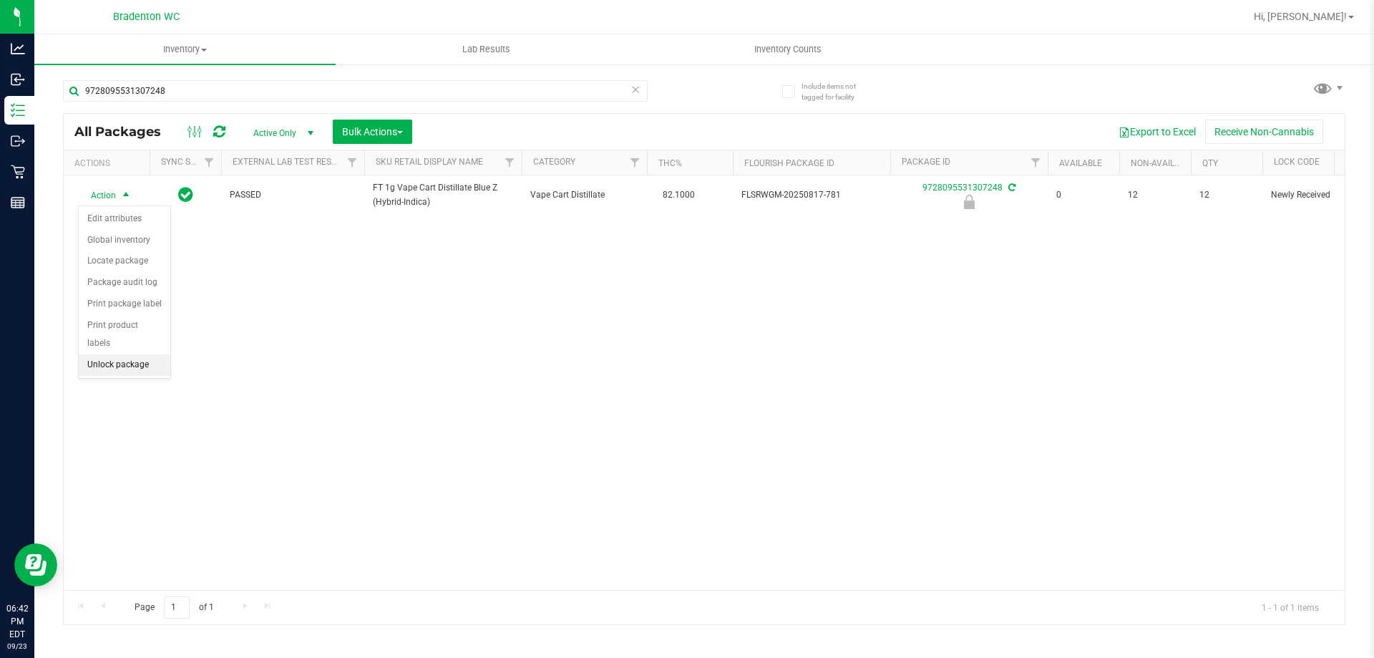
click at [140, 354] on li "Unlock package" at bounding box center [125, 364] width 92 height 21
click at [638, 87] on icon at bounding box center [636, 88] width 10 height 17
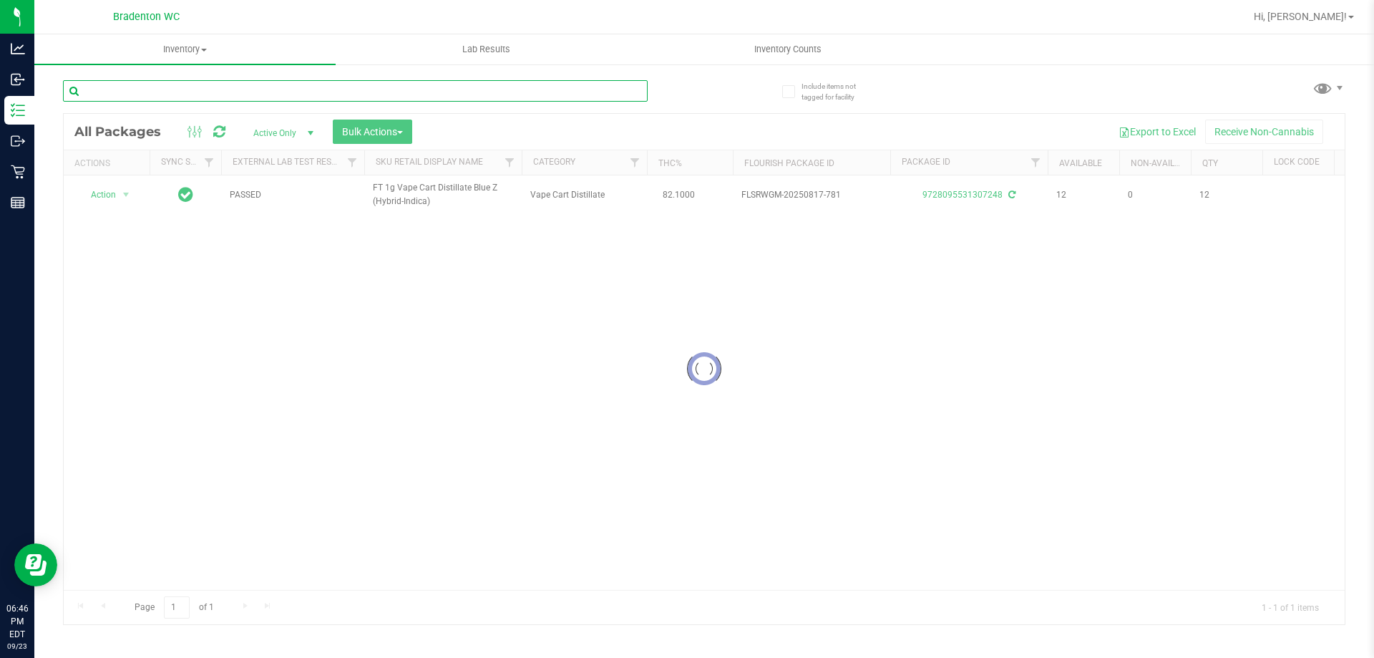
click at [627, 94] on input "text" at bounding box center [355, 90] width 585 height 21
type input "8311347008038064"
click at [132, 187] on div at bounding box center [704, 369] width 1281 height 510
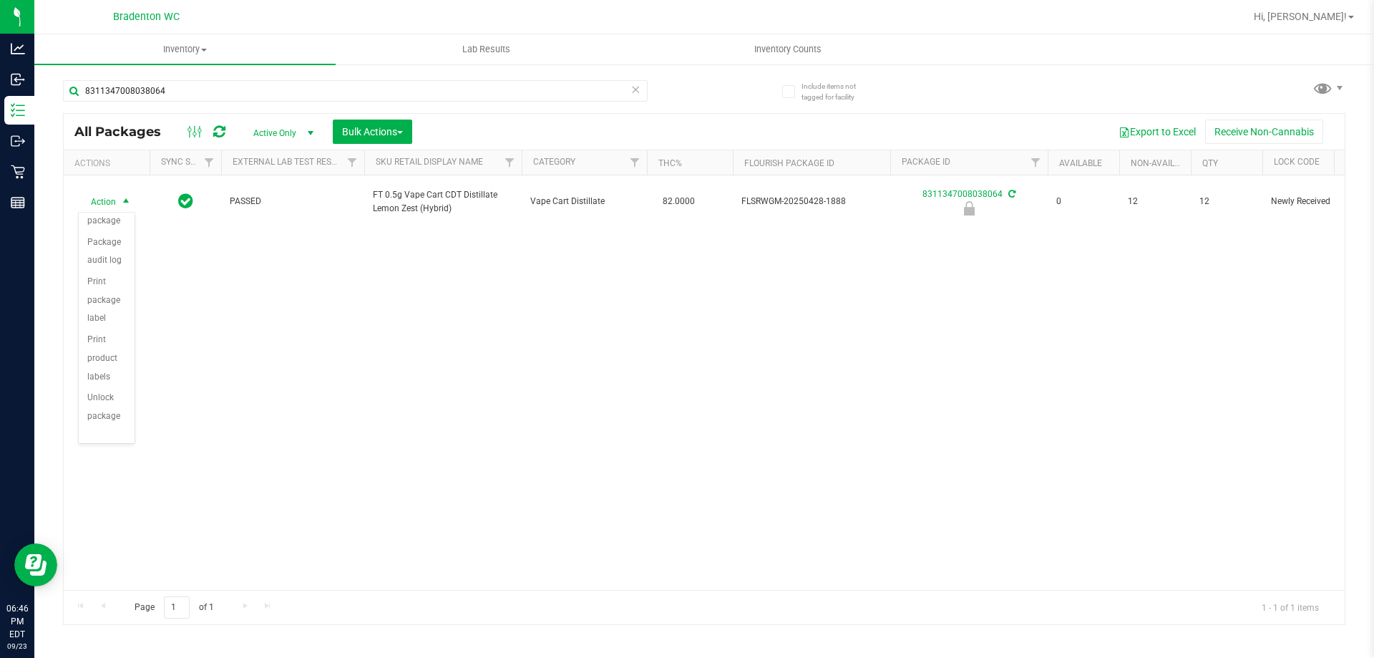
scroll to position [103, 0]
click at [115, 402] on li "Unlock package" at bounding box center [107, 406] width 56 height 39
